Goal: Obtain resource: Obtain resource

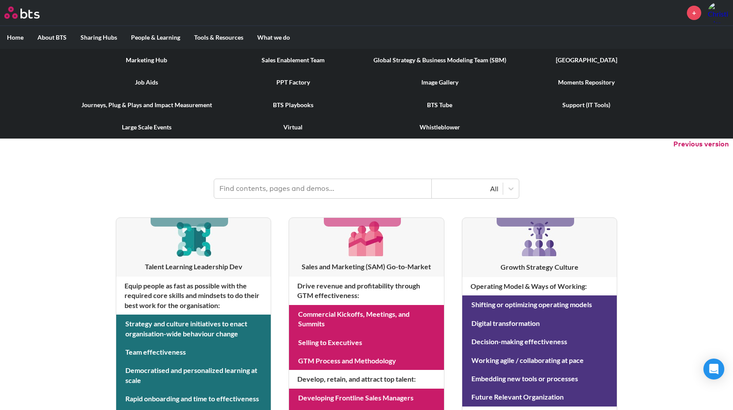
click at [149, 60] on link "Marketing Hub" at bounding box center [146, 60] width 147 height 23
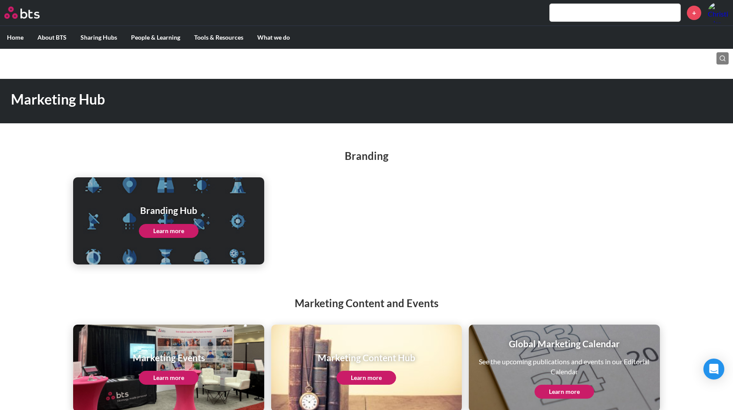
scroll to position [22, 0]
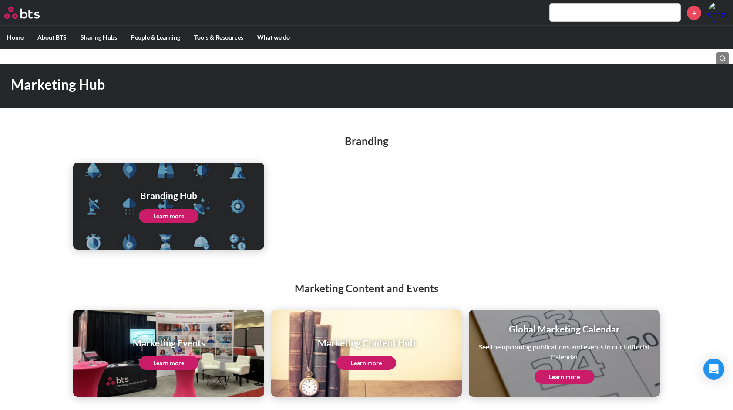
click at [171, 214] on link "Learn more" at bounding box center [169, 216] width 60 height 14
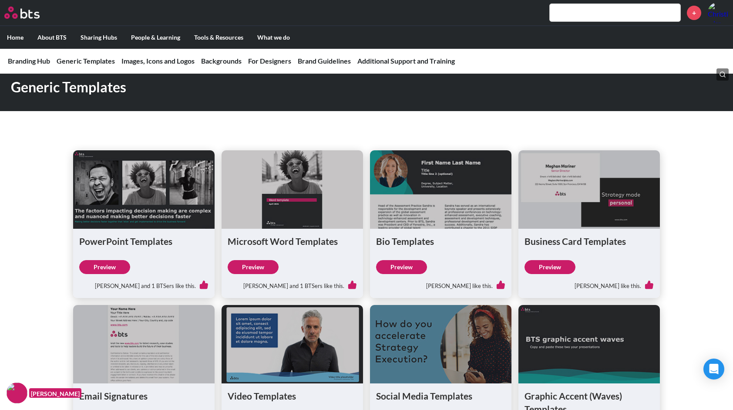
scroll to position [174, 0]
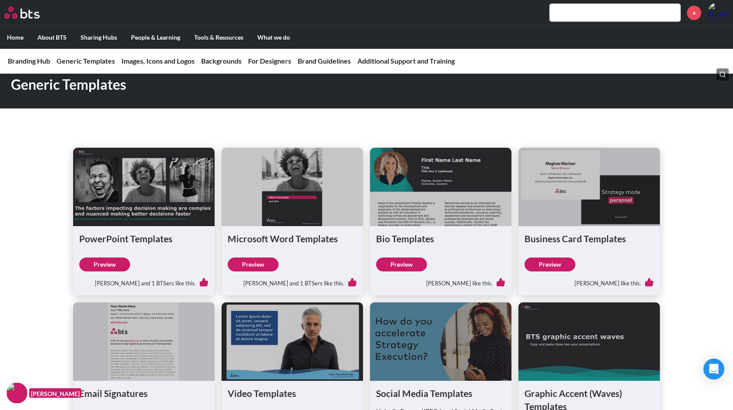
click at [152, 241] on h1 "PowerPoint Templates" at bounding box center [143, 238] width 129 height 13
click at [109, 262] on link "Preview" at bounding box center [104, 264] width 51 height 14
